Goal: Transaction & Acquisition: Obtain resource

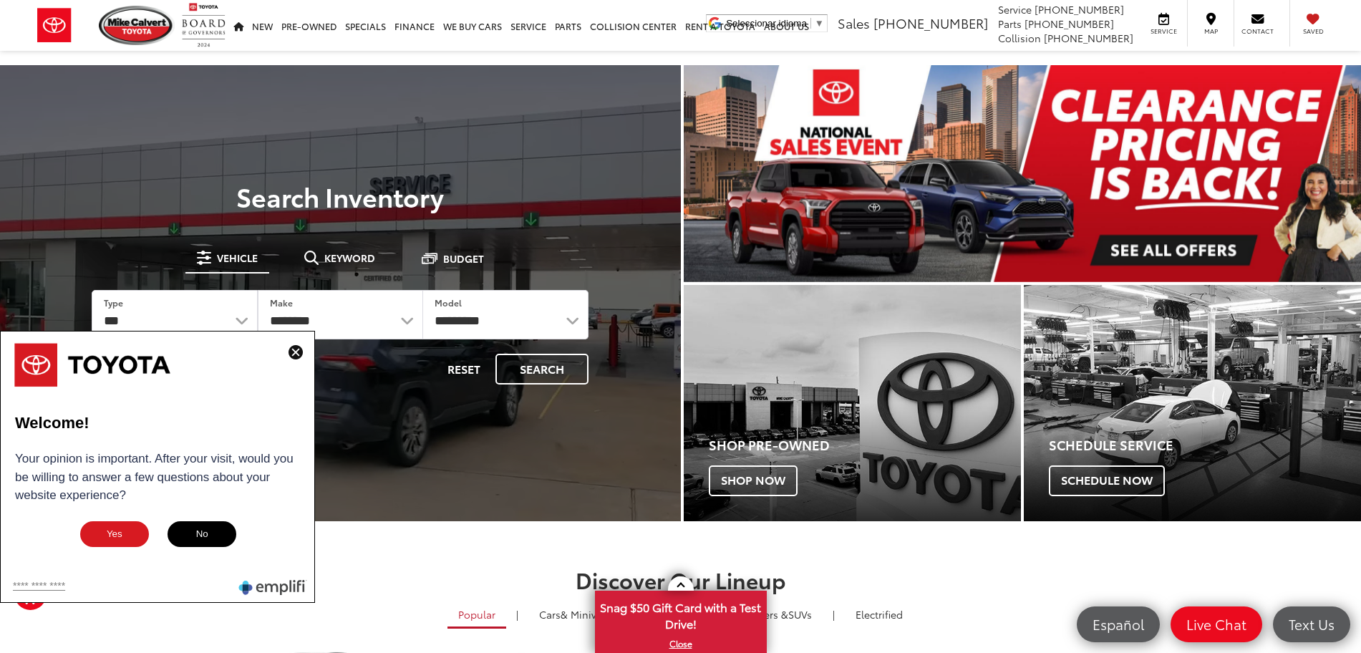
drag, startPoint x: 296, startPoint y: 348, endPoint x: 395, endPoint y: 274, distance: 123.8
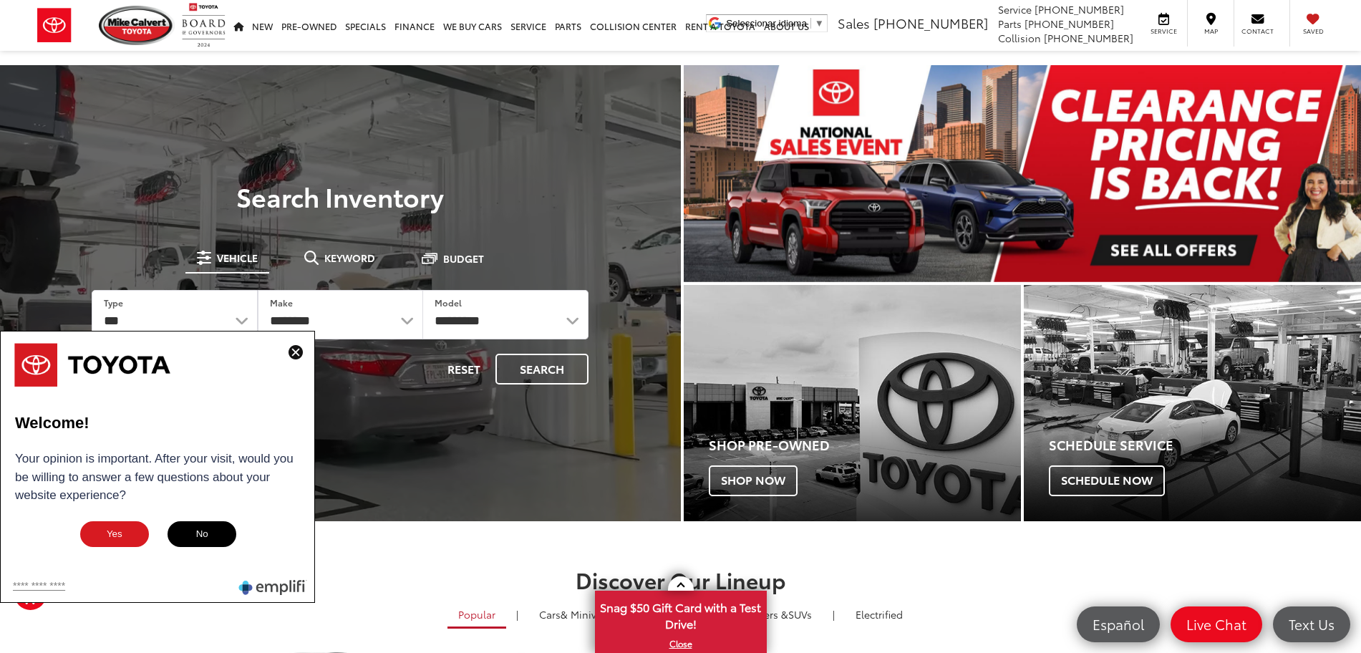
click at [296, 348] on img at bounding box center [296, 352] width 14 height 14
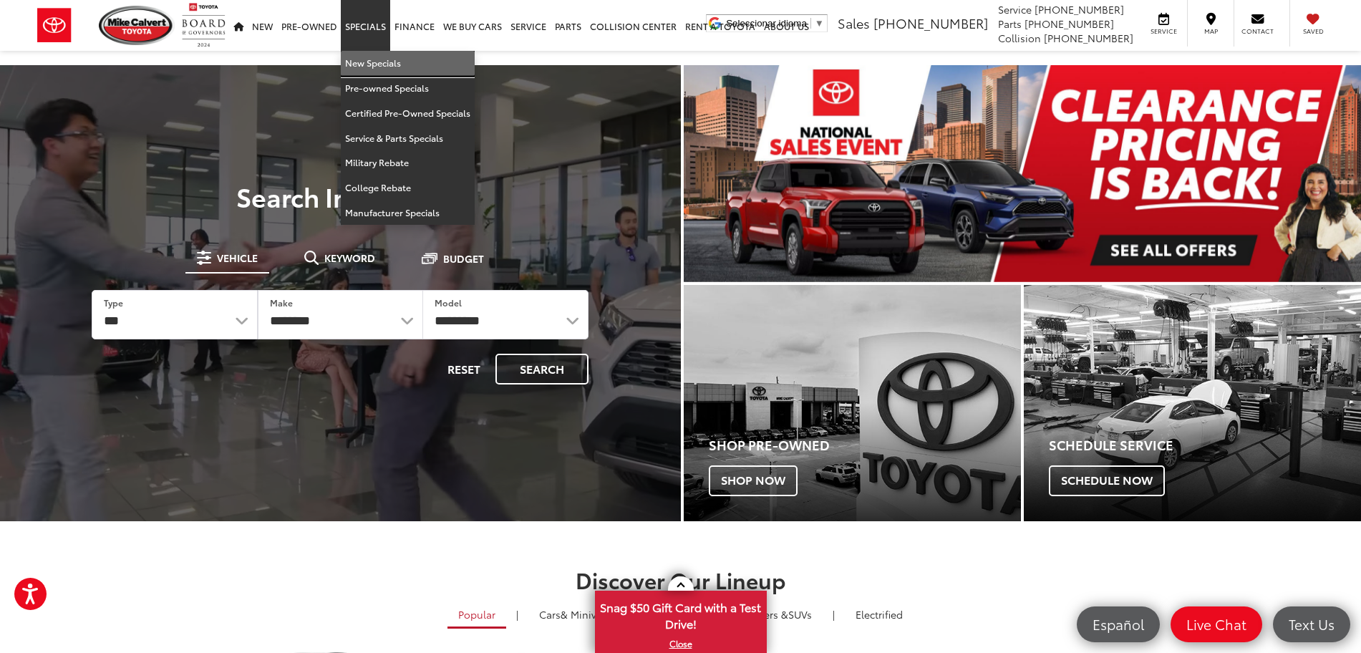
click at [389, 58] on link "New Specials" at bounding box center [408, 63] width 134 height 25
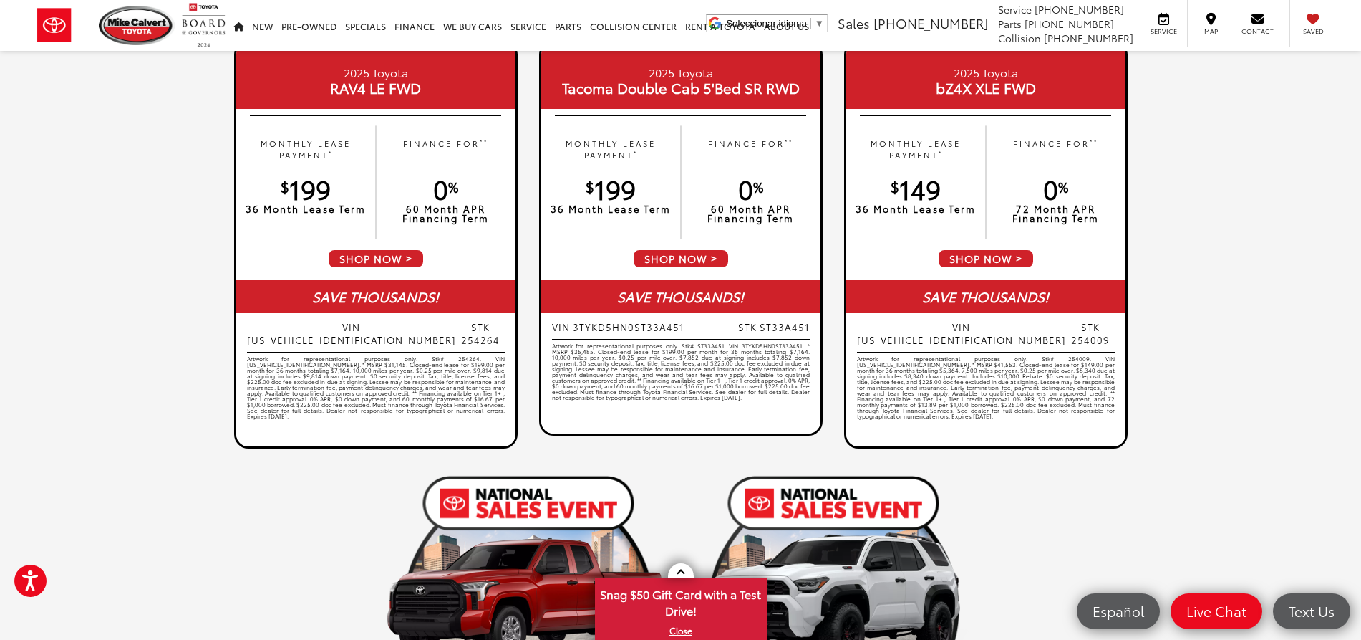
scroll to position [1343, 0]
